Goal: Information Seeking & Learning: Learn about a topic

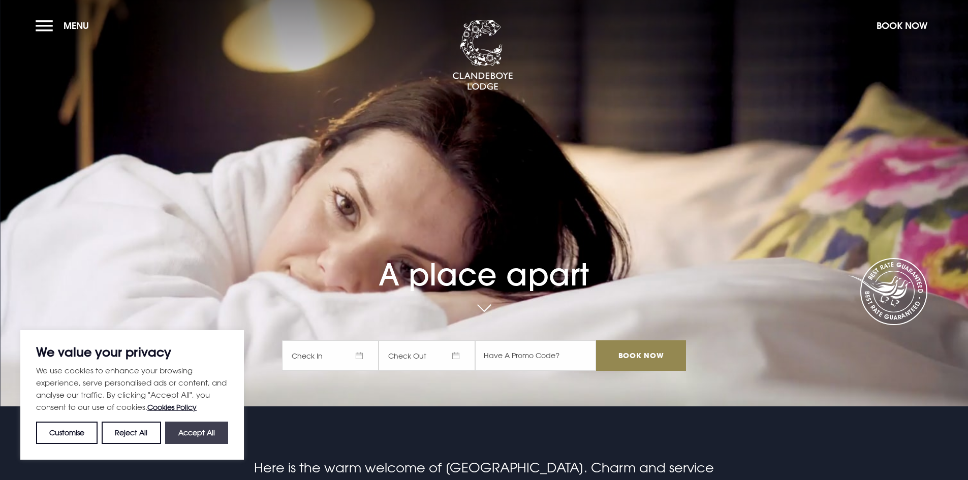
click at [212, 432] on button "Accept All" at bounding box center [196, 433] width 63 height 22
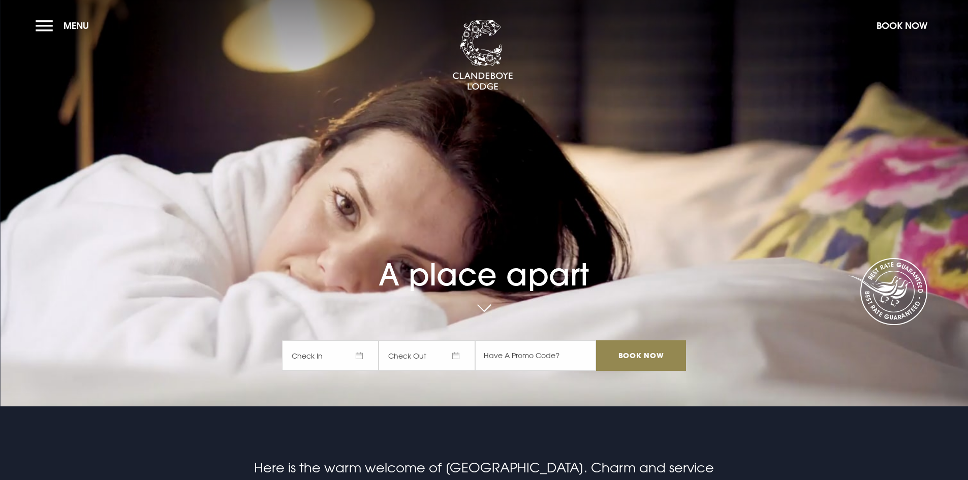
checkbox input "true"
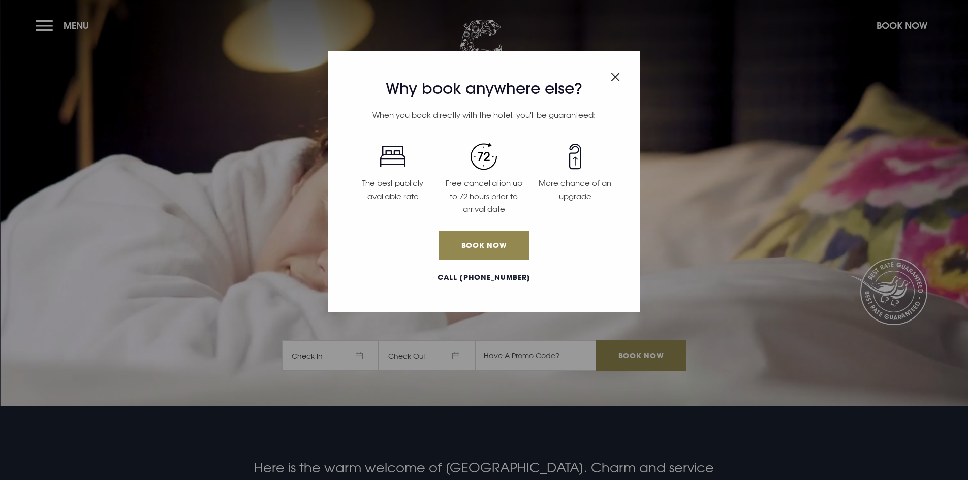
click at [618, 76] on img "Close modal" at bounding box center [615, 77] width 9 height 9
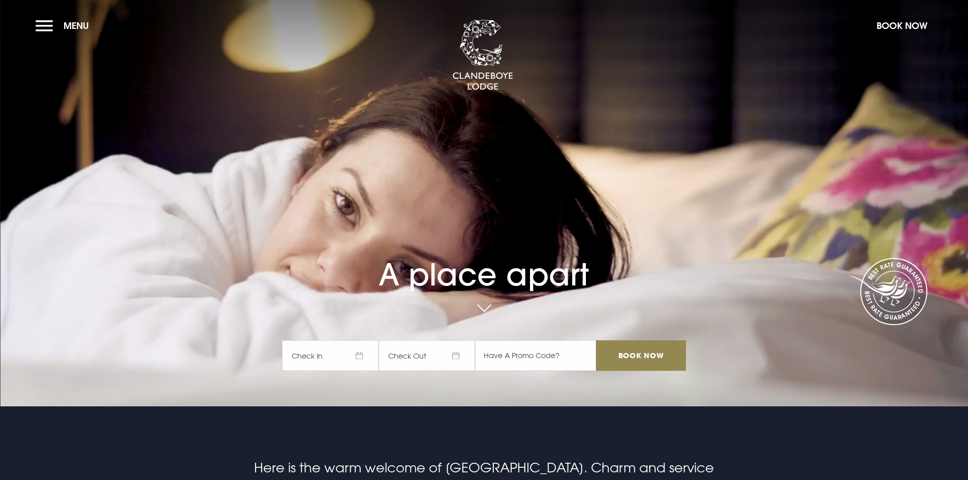
click at [35, 26] on section "A place apart Check In Check Out Mon Tue Wed Thur Fri Sat Sun Mon Tue Wed Thur …" at bounding box center [484, 203] width 968 height 407
click at [44, 25] on button "Menu" at bounding box center [65, 26] width 58 height 22
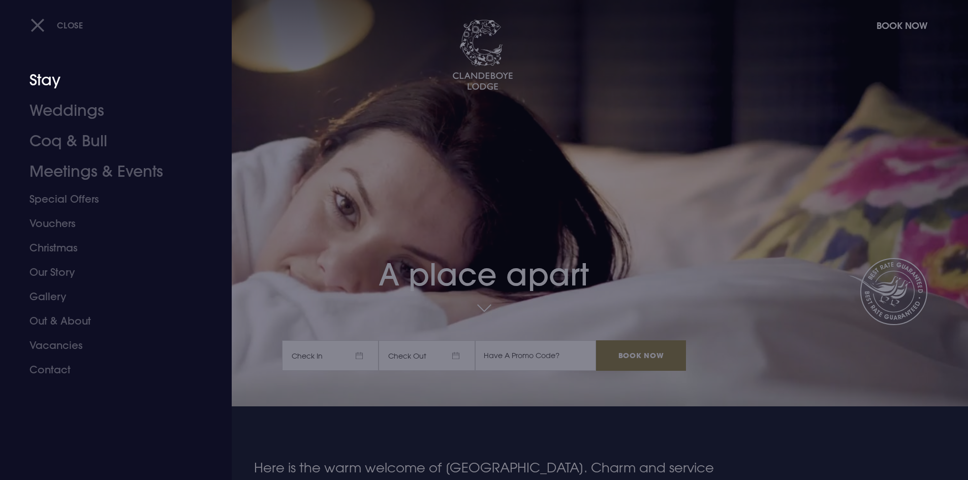
click at [48, 80] on link "Stay" at bounding box center [109, 80] width 161 height 30
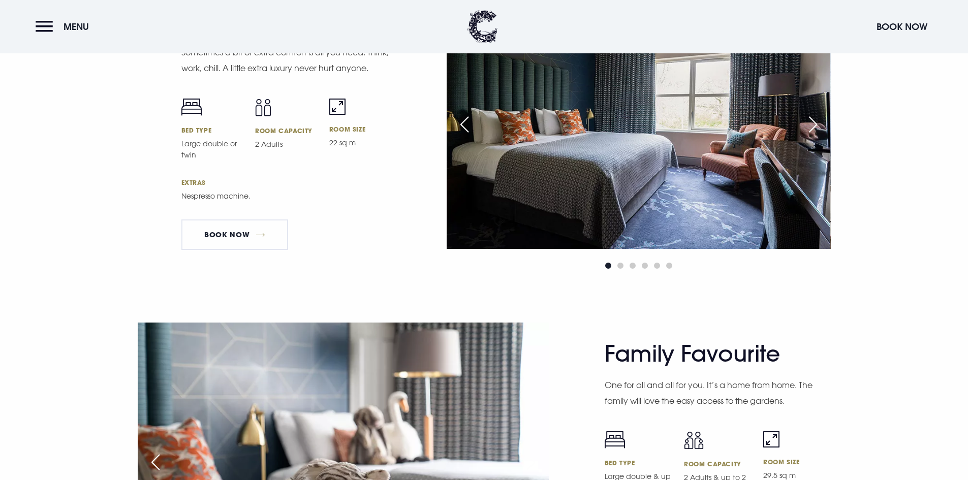
scroll to position [2643, 0]
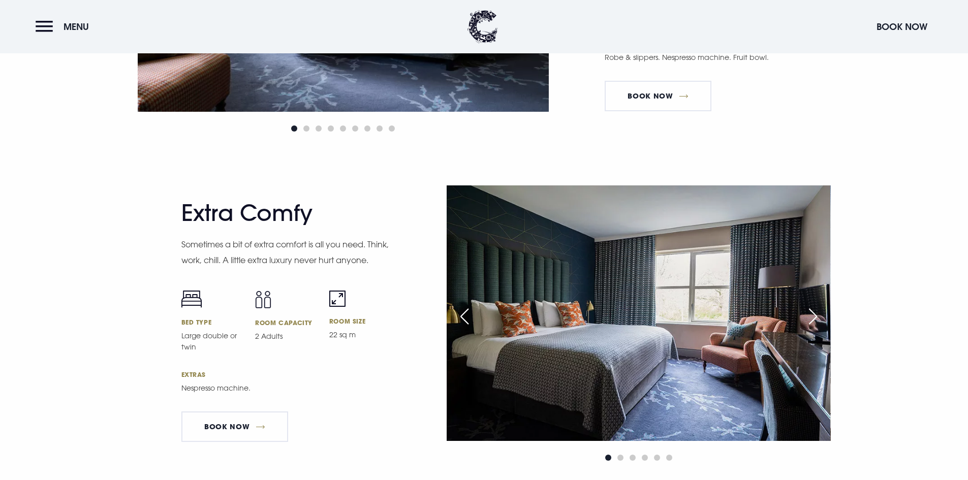
click at [815, 310] on div "Next slide" at bounding box center [812, 316] width 25 height 22
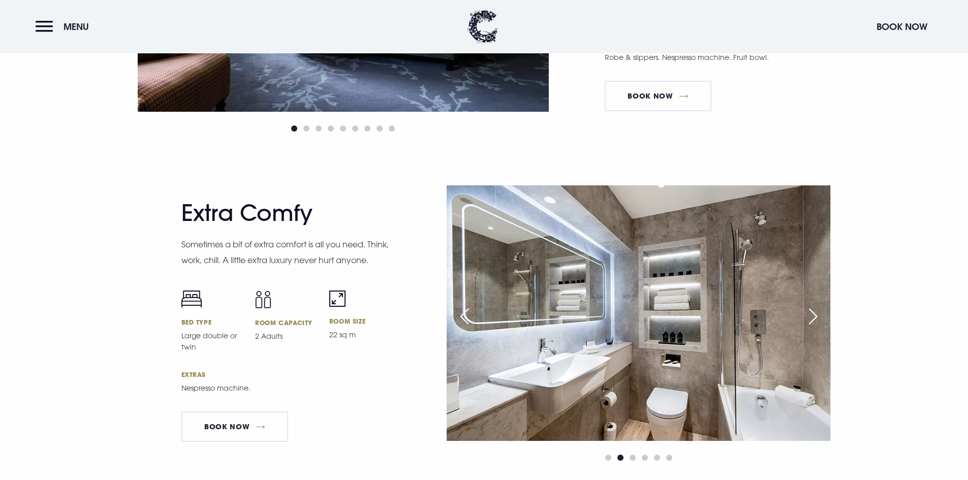
click at [812, 312] on div "Next slide" at bounding box center [812, 316] width 25 height 22
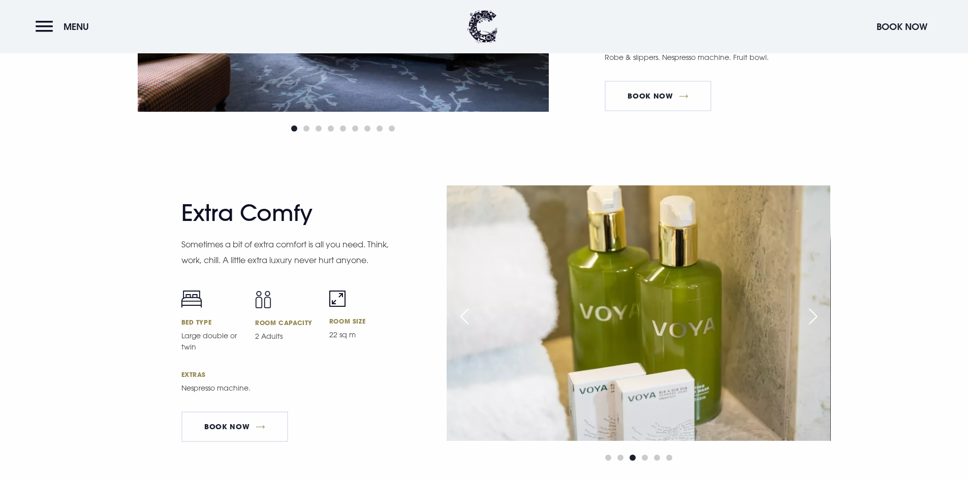
click at [812, 312] on div "Next slide" at bounding box center [812, 316] width 25 height 22
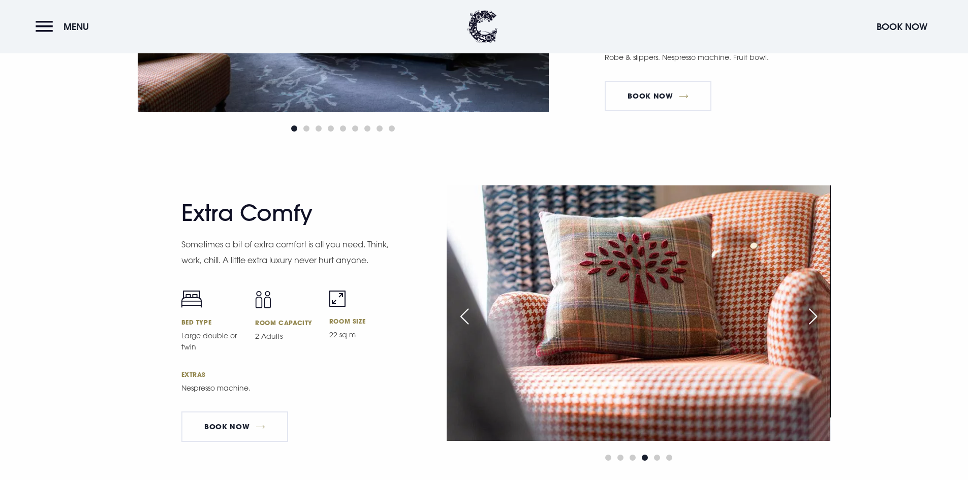
click at [812, 312] on div "Next slide" at bounding box center [812, 316] width 25 height 22
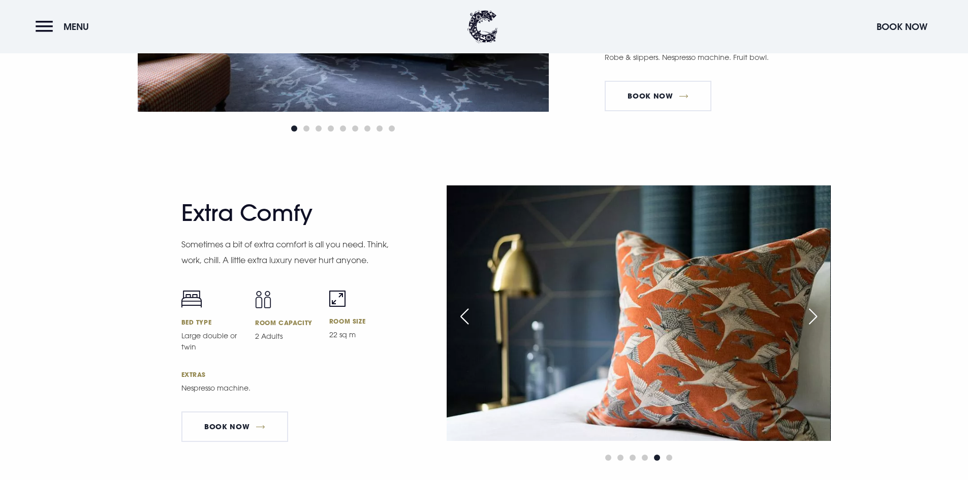
click at [812, 312] on div "Next slide" at bounding box center [812, 316] width 25 height 22
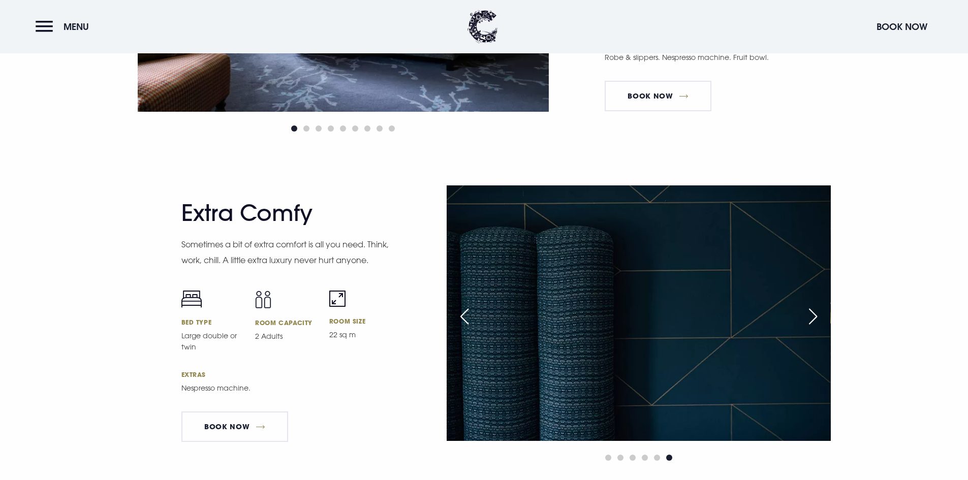
click at [812, 312] on div "Next slide" at bounding box center [812, 316] width 25 height 22
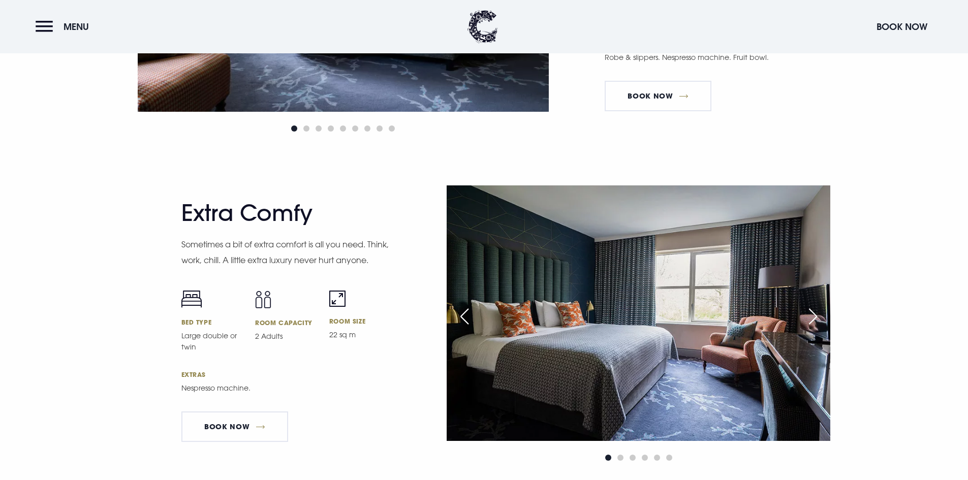
click at [812, 312] on div "Next slide" at bounding box center [812, 316] width 25 height 22
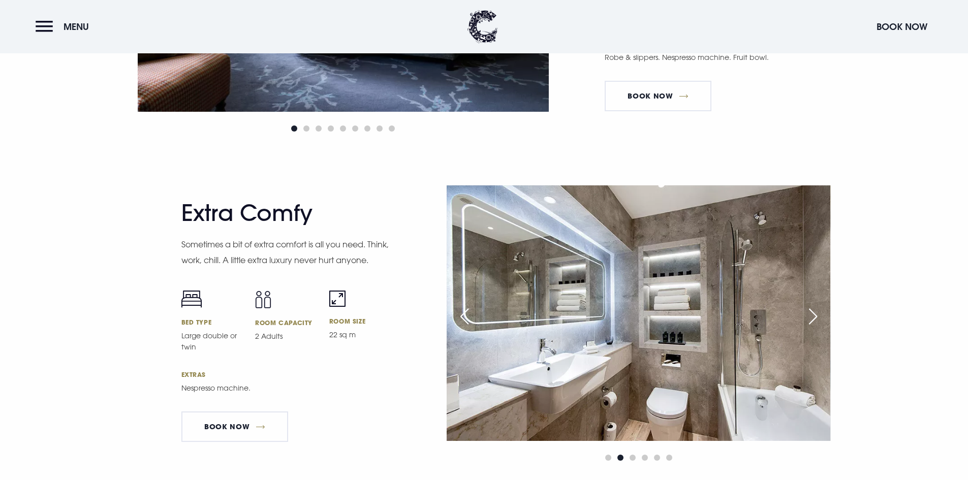
click at [459, 313] on div "Previous slide" at bounding box center [464, 316] width 25 height 22
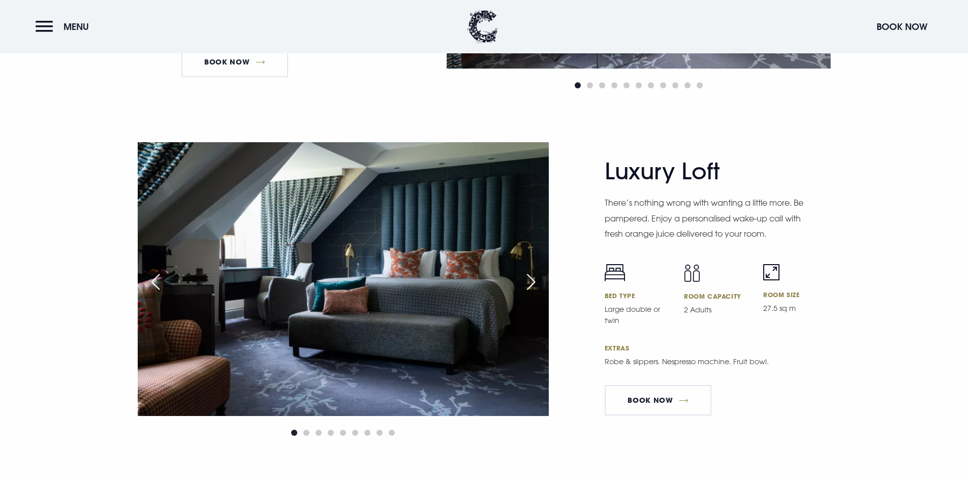
scroll to position [2338, 0]
click at [531, 278] on div "Next slide" at bounding box center [530, 282] width 25 height 22
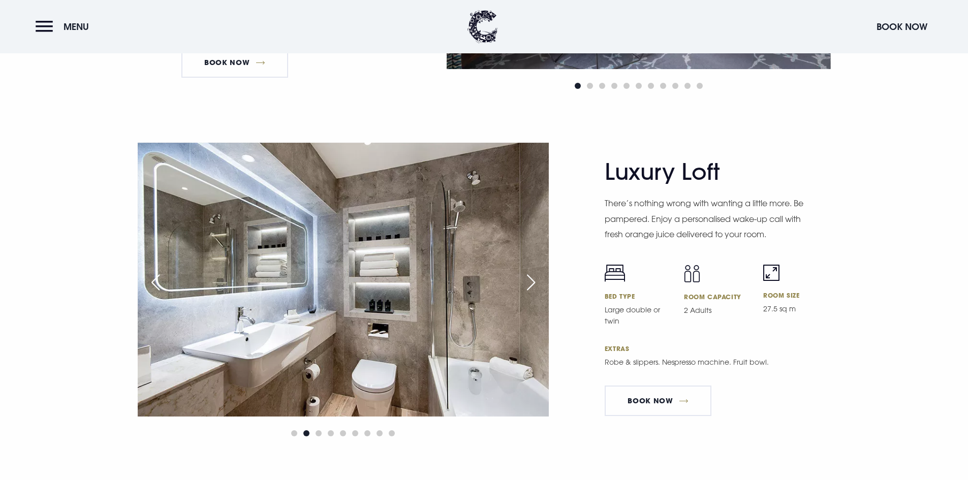
click at [531, 278] on div "Next slide" at bounding box center [530, 282] width 25 height 22
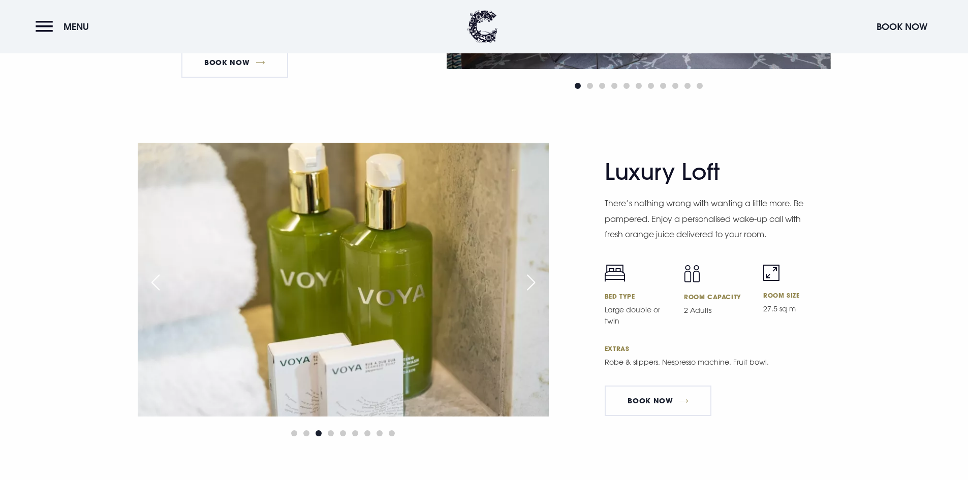
click at [531, 278] on div "Next slide" at bounding box center [530, 282] width 25 height 22
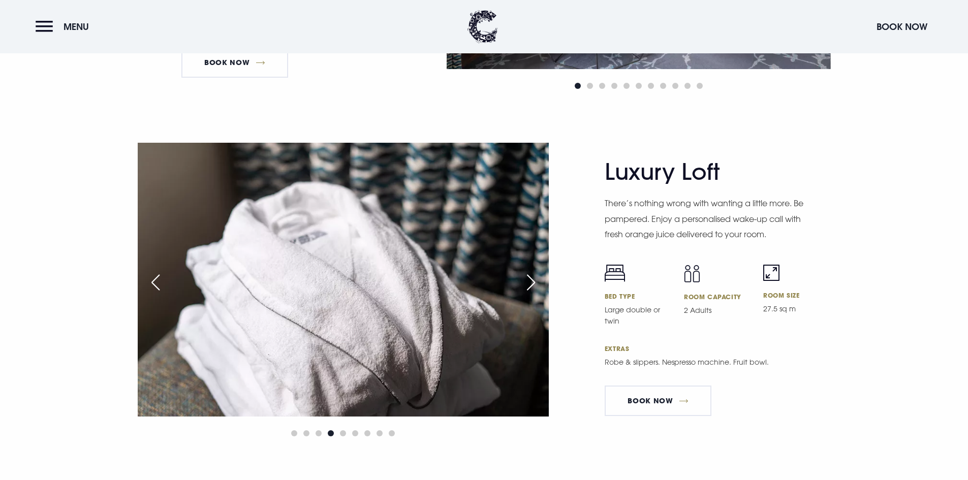
click at [531, 278] on div "Next slide" at bounding box center [530, 282] width 25 height 22
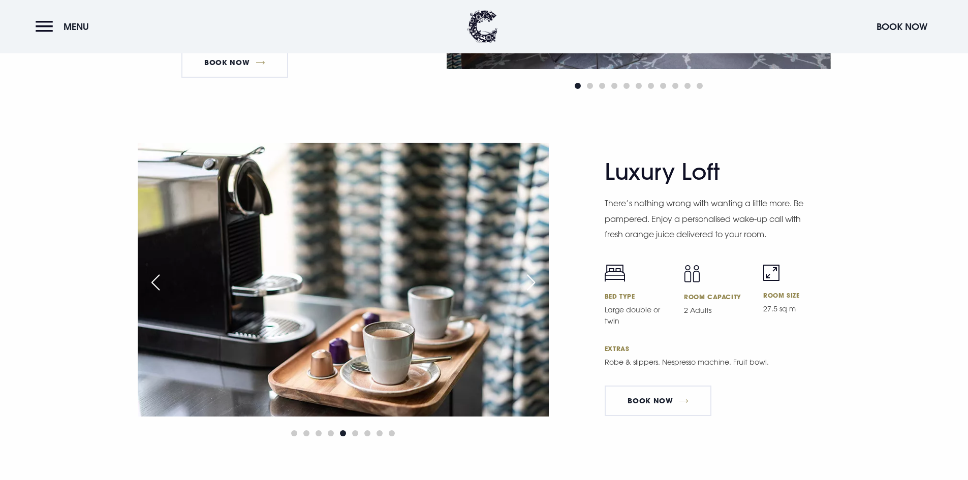
click at [531, 278] on div "Next slide" at bounding box center [530, 282] width 25 height 22
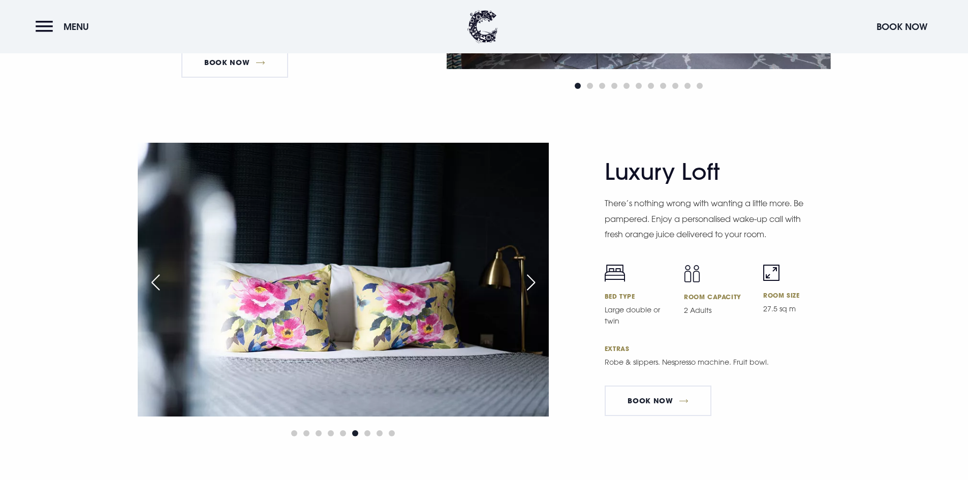
click at [531, 278] on div "Next slide" at bounding box center [530, 282] width 25 height 22
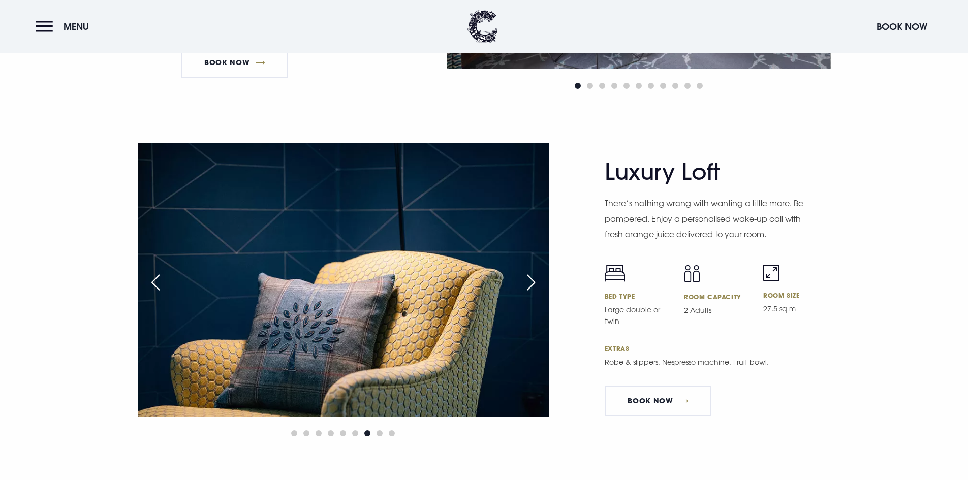
click at [531, 278] on div "Next slide" at bounding box center [530, 282] width 25 height 22
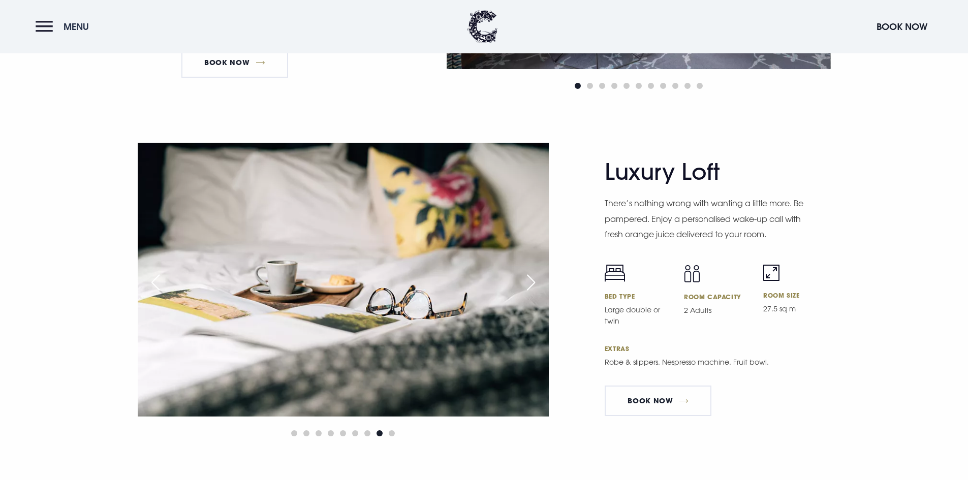
click at [41, 25] on button "Menu" at bounding box center [65, 27] width 58 height 22
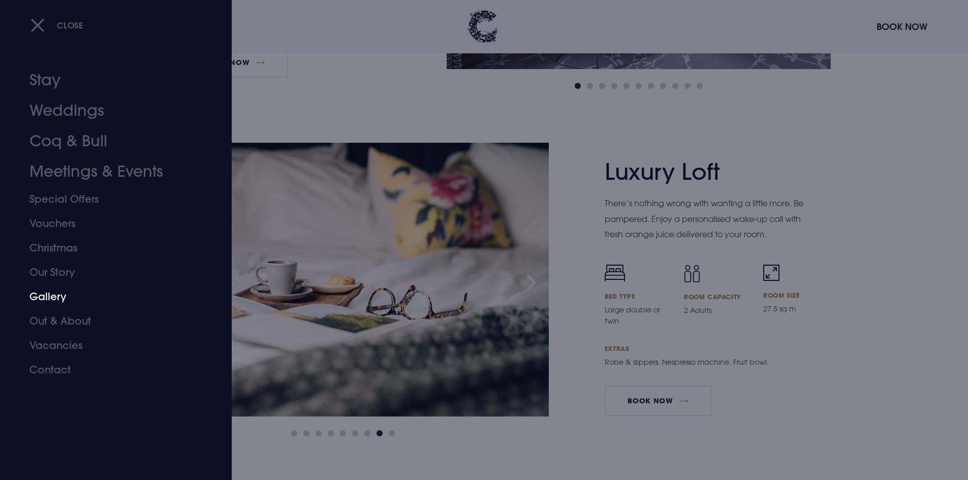
click at [58, 294] on link "Gallery" at bounding box center [109, 297] width 161 height 24
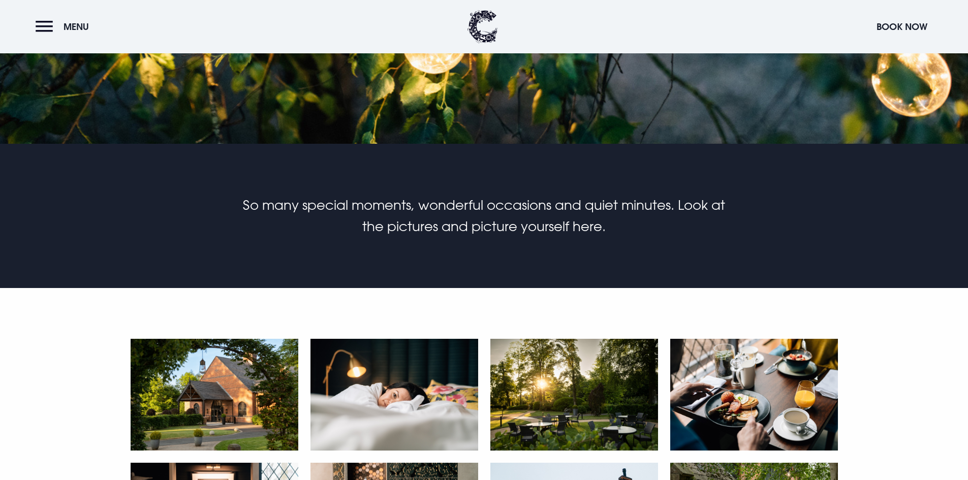
scroll to position [152, 0]
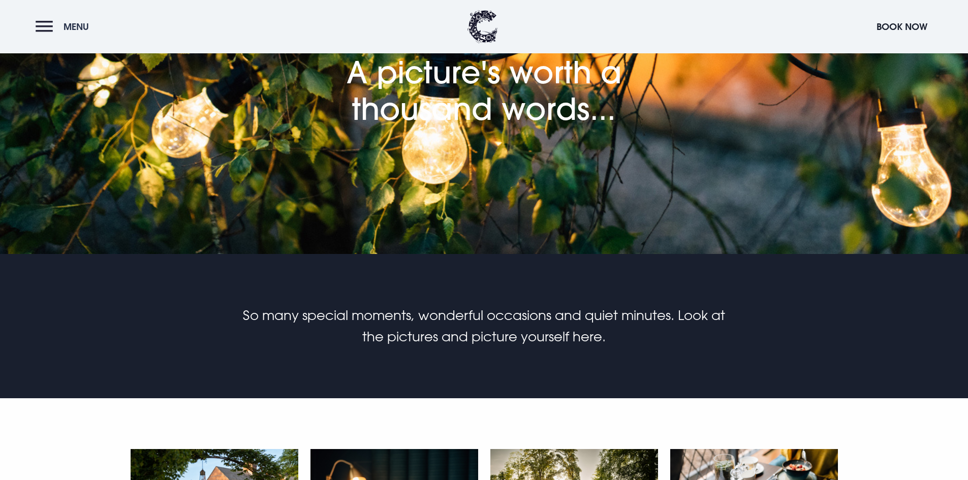
click at [42, 22] on button "Menu" at bounding box center [65, 27] width 58 height 22
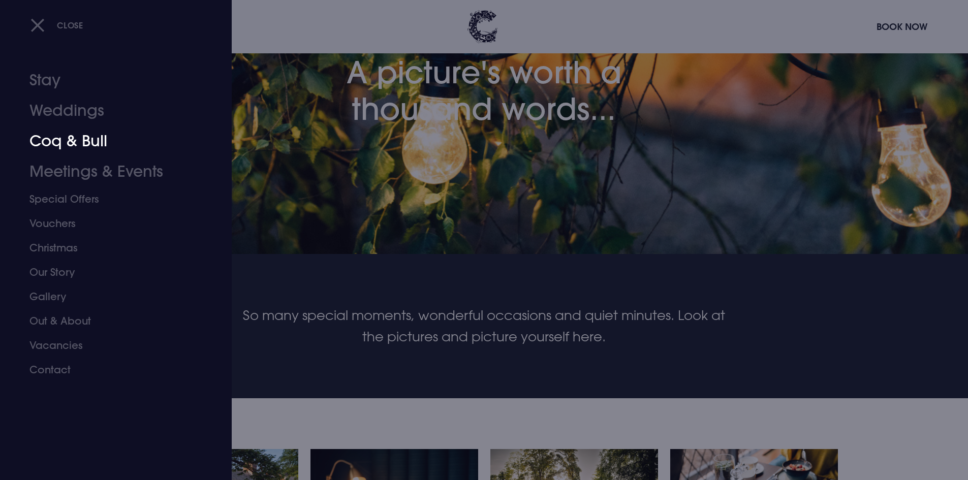
click at [54, 138] on link "Coq & Bull" at bounding box center [109, 141] width 161 height 30
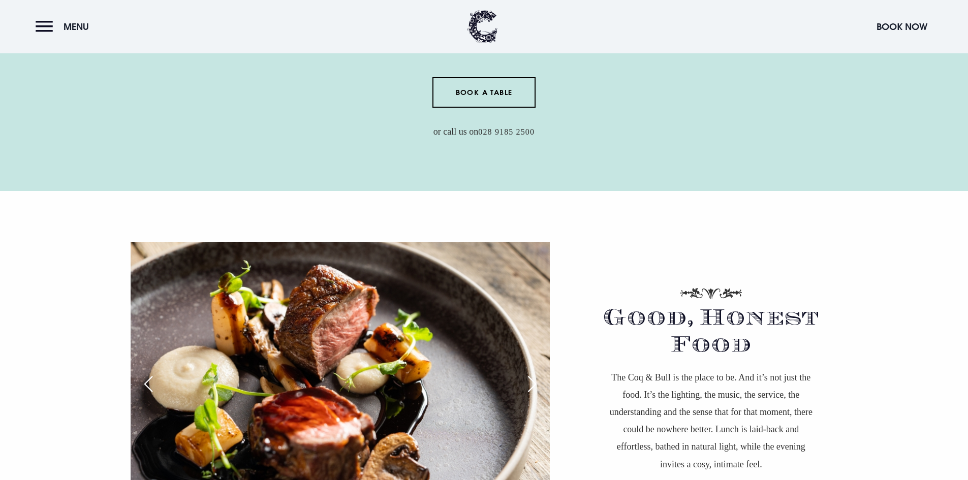
scroll to position [610, 0]
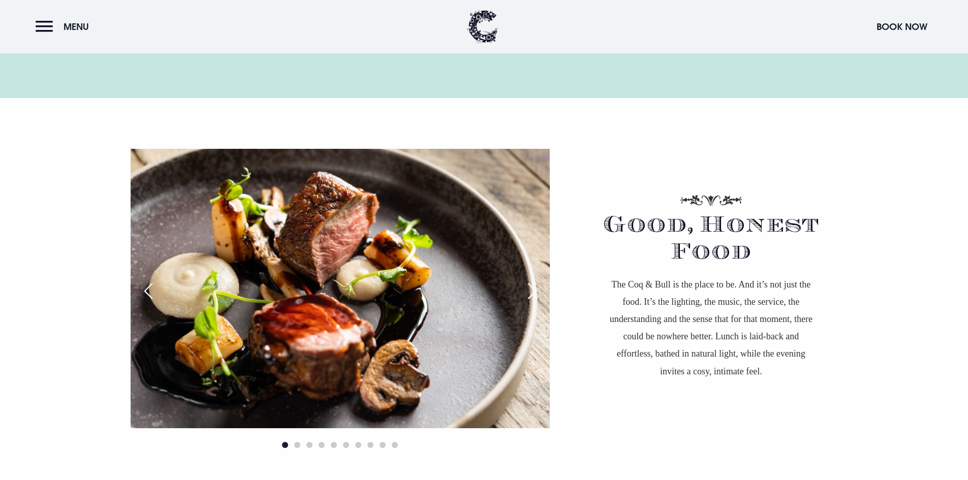
click at [531, 289] on div "Next slide" at bounding box center [531, 291] width 25 height 22
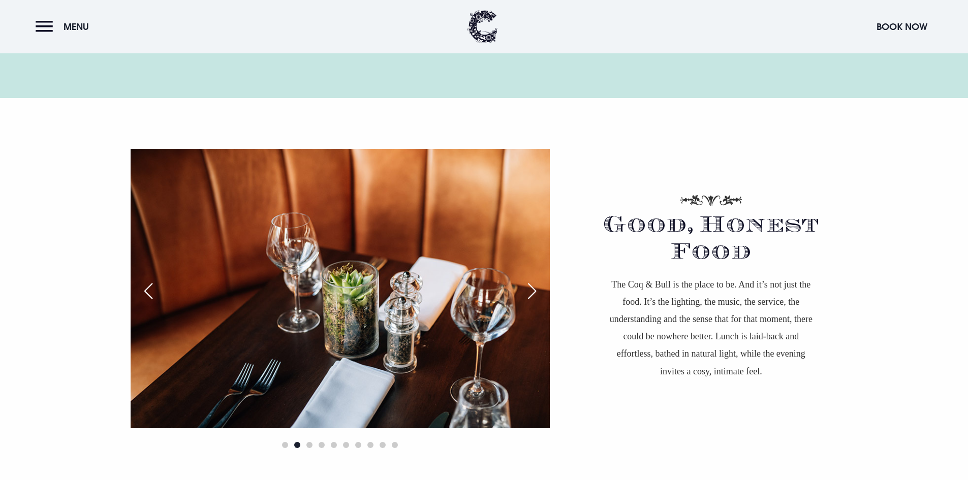
click at [531, 289] on div "Next slide" at bounding box center [531, 291] width 25 height 22
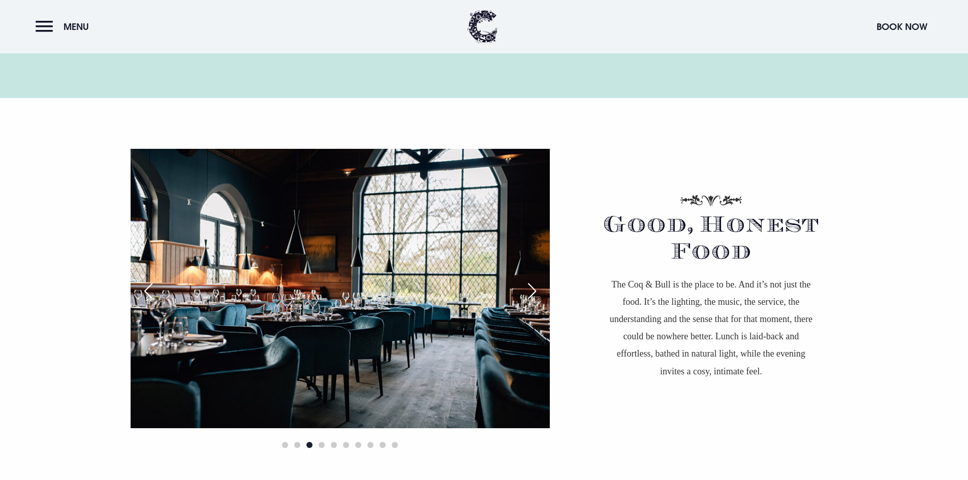
click at [531, 289] on div "Next slide" at bounding box center [531, 291] width 25 height 22
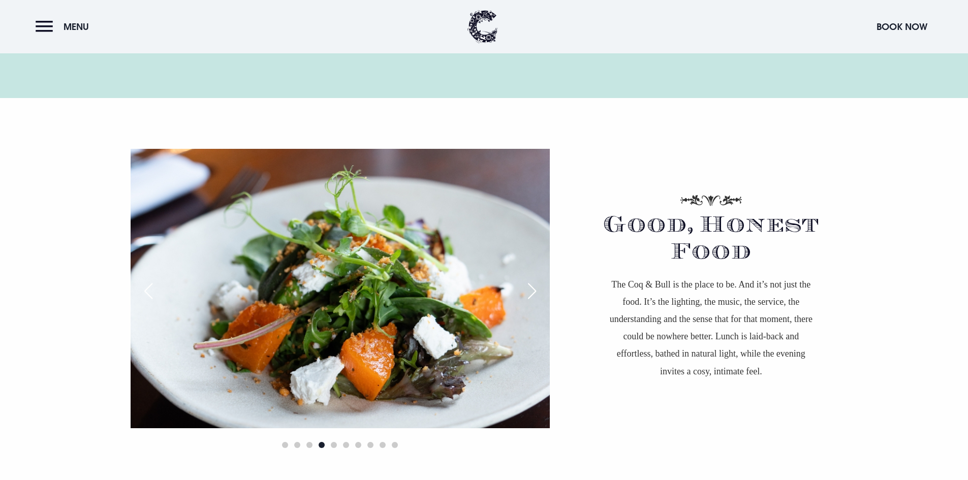
click at [531, 289] on div "Next slide" at bounding box center [531, 291] width 25 height 22
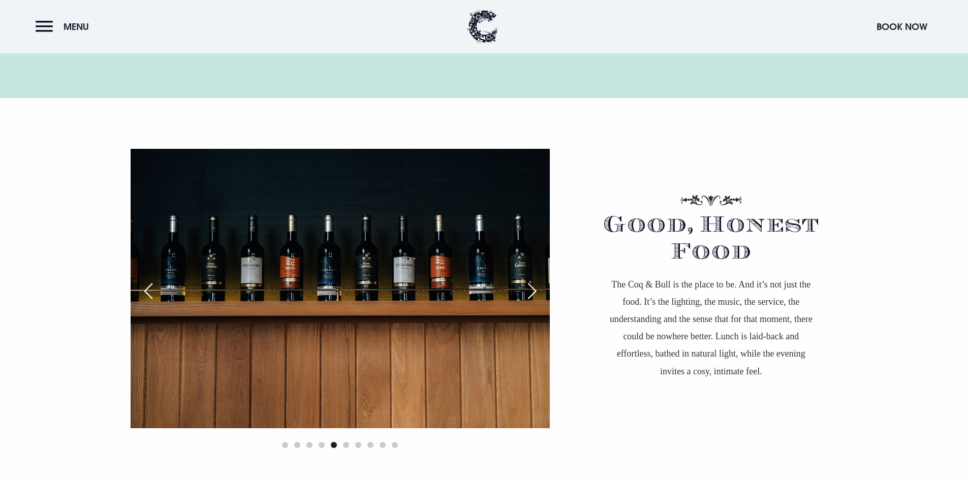
click at [531, 289] on div "Next slide" at bounding box center [531, 291] width 25 height 22
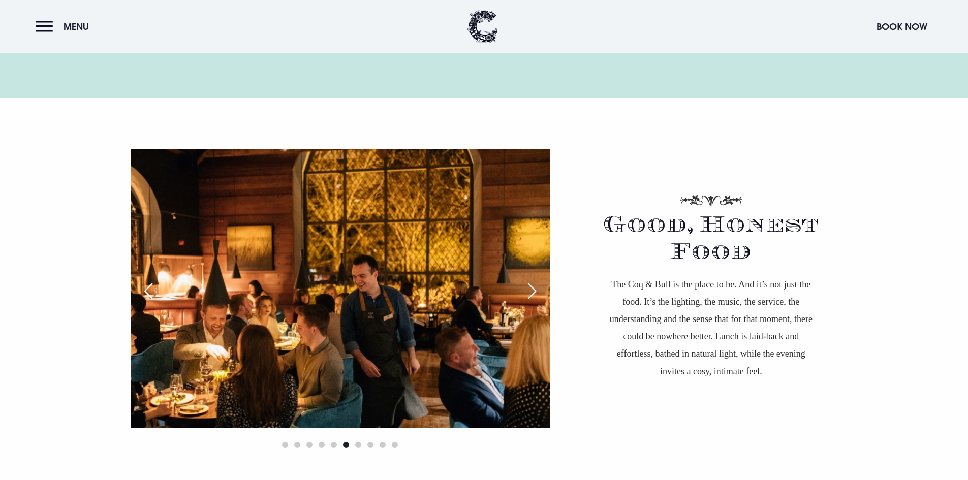
click at [531, 289] on div "Next slide" at bounding box center [531, 291] width 25 height 22
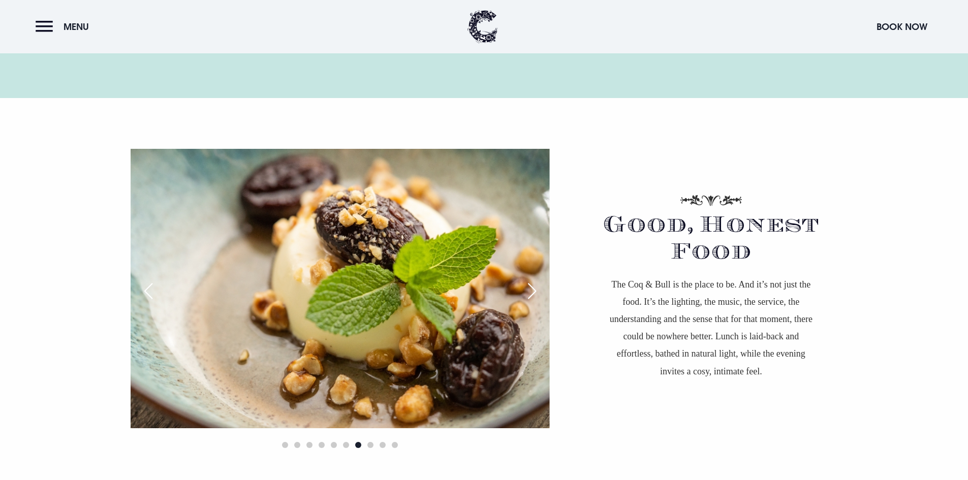
click at [531, 289] on div "Next slide" at bounding box center [531, 291] width 25 height 22
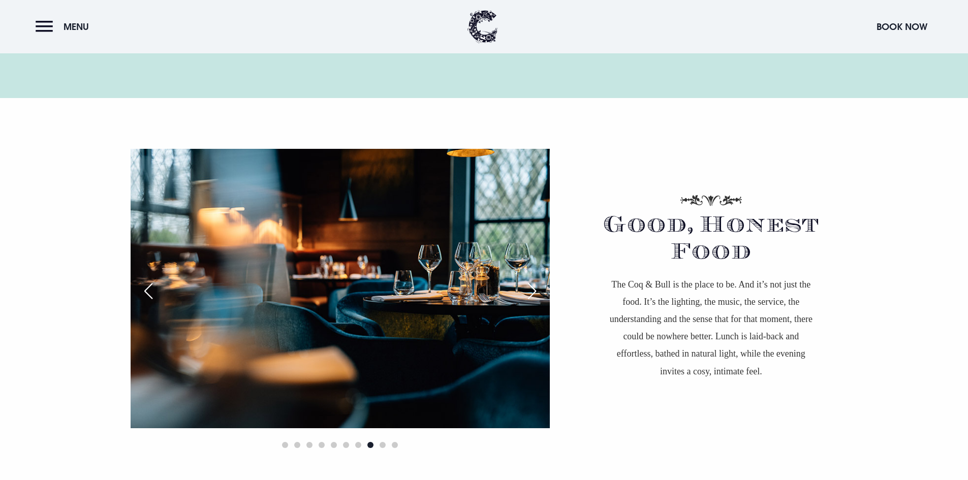
click at [531, 289] on div "Next slide" at bounding box center [531, 291] width 25 height 22
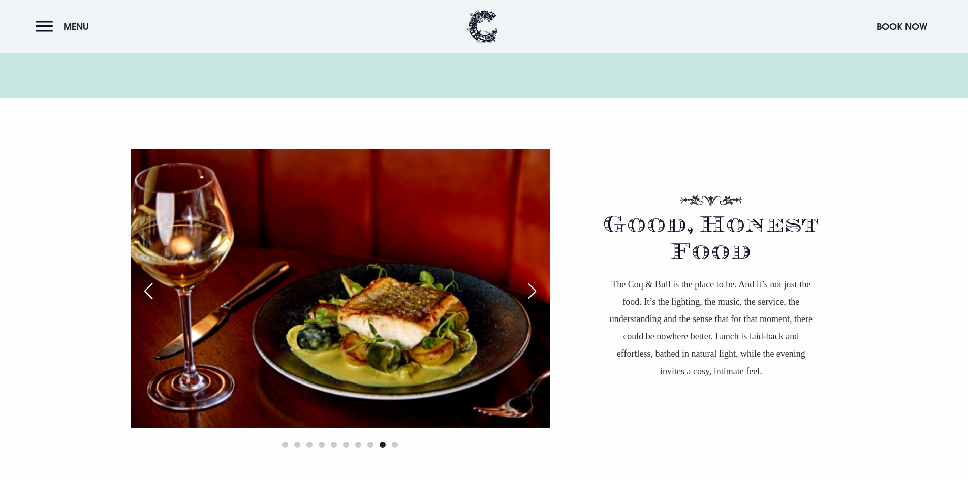
click at [531, 289] on div "Next slide" at bounding box center [531, 291] width 25 height 22
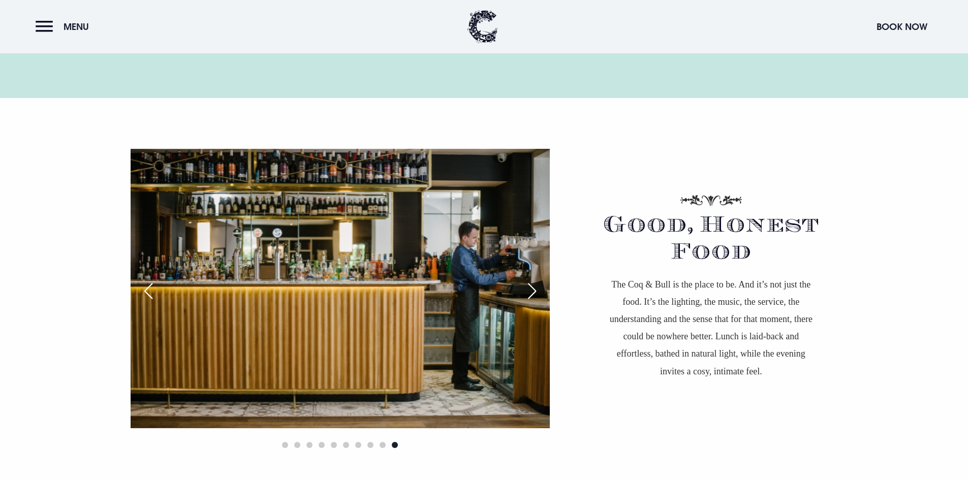
click at [531, 289] on div "Next slide" at bounding box center [531, 291] width 25 height 22
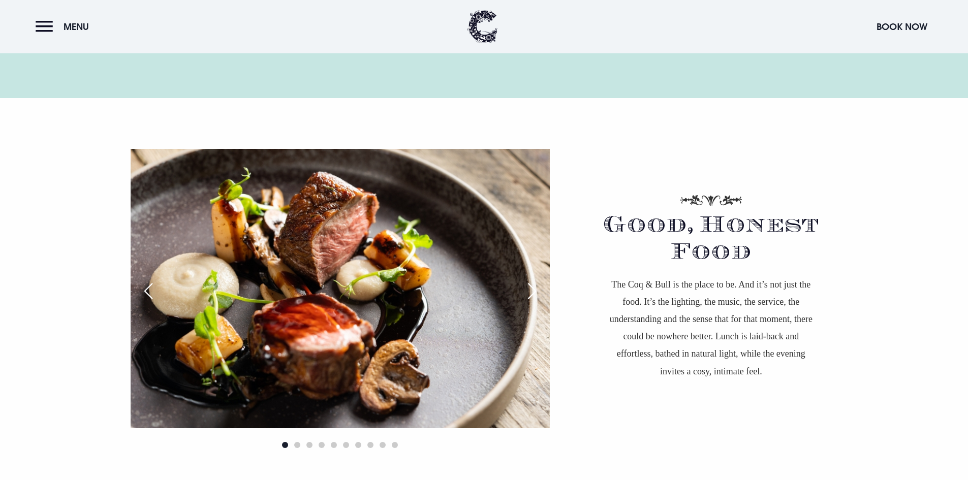
click at [531, 289] on div "Next slide" at bounding box center [531, 291] width 25 height 22
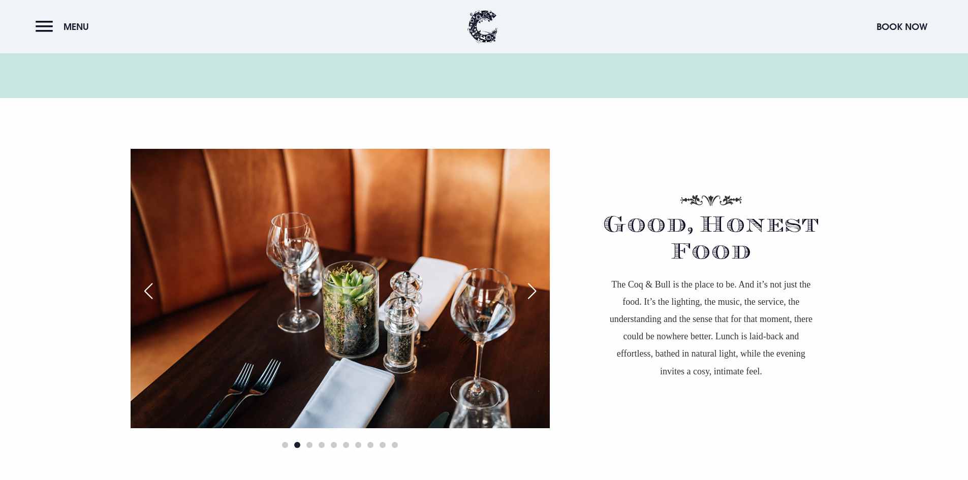
click at [531, 289] on div "Next slide" at bounding box center [531, 291] width 25 height 22
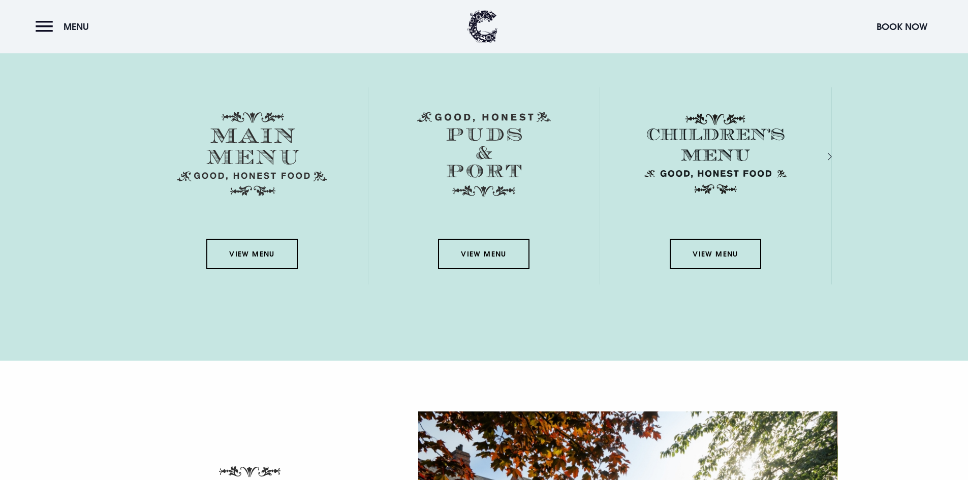
scroll to position [1525, 0]
click at [471, 251] on link "View Menu" at bounding box center [483, 253] width 91 height 30
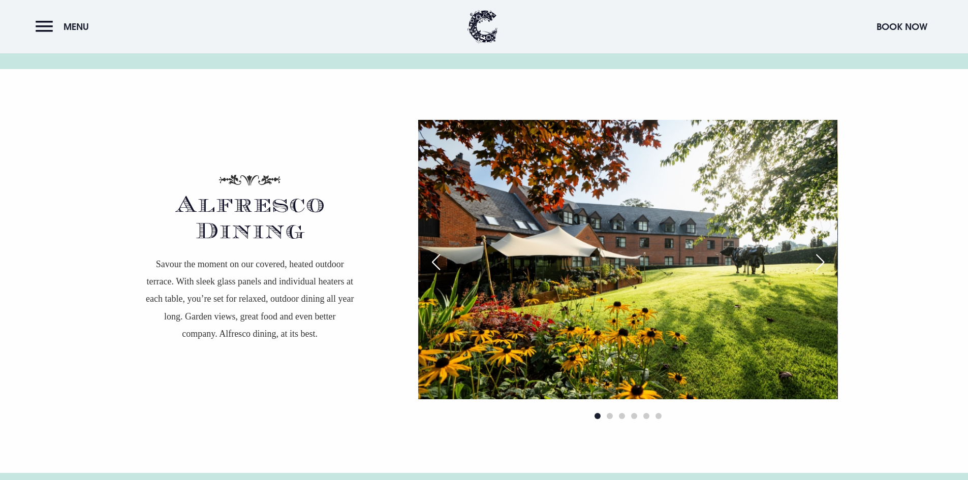
scroll to position [1830, 0]
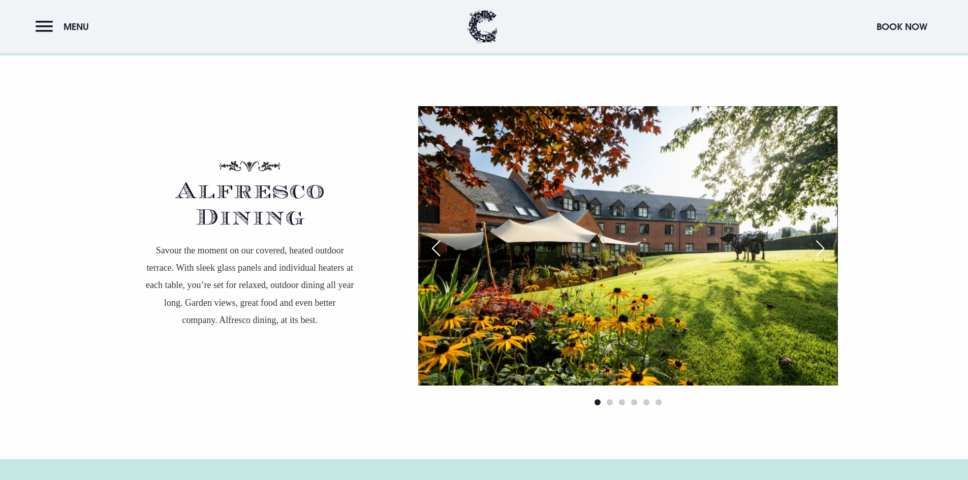
click at [822, 248] on div "Next slide" at bounding box center [820, 248] width 25 height 22
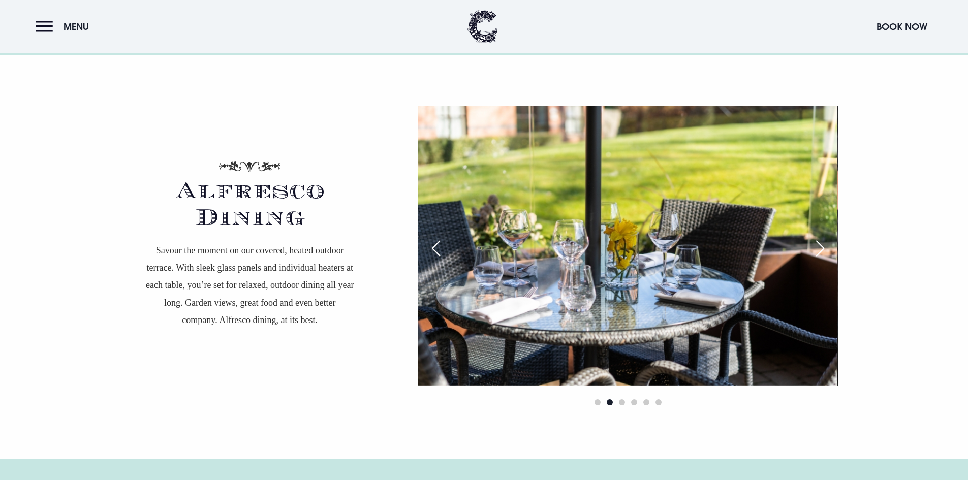
click at [822, 248] on div "Next slide" at bounding box center [820, 248] width 25 height 22
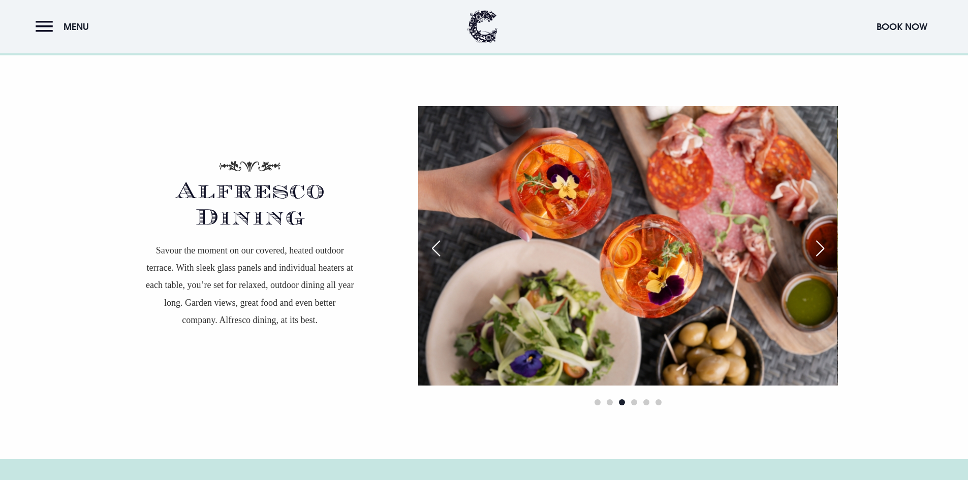
click at [822, 248] on div "Next slide" at bounding box center [820, 248] width 25 height 22
click at [821, 247] on div "Next slide" at bounding box center [820, 248] width 25 height 22
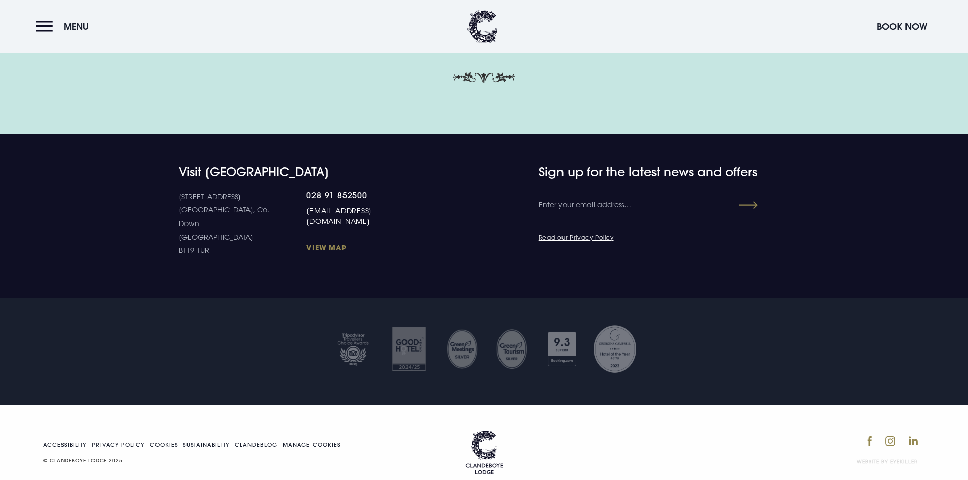
scroll to position [3261, 0]
